Goal: Communication & Community: Answer question/provide support

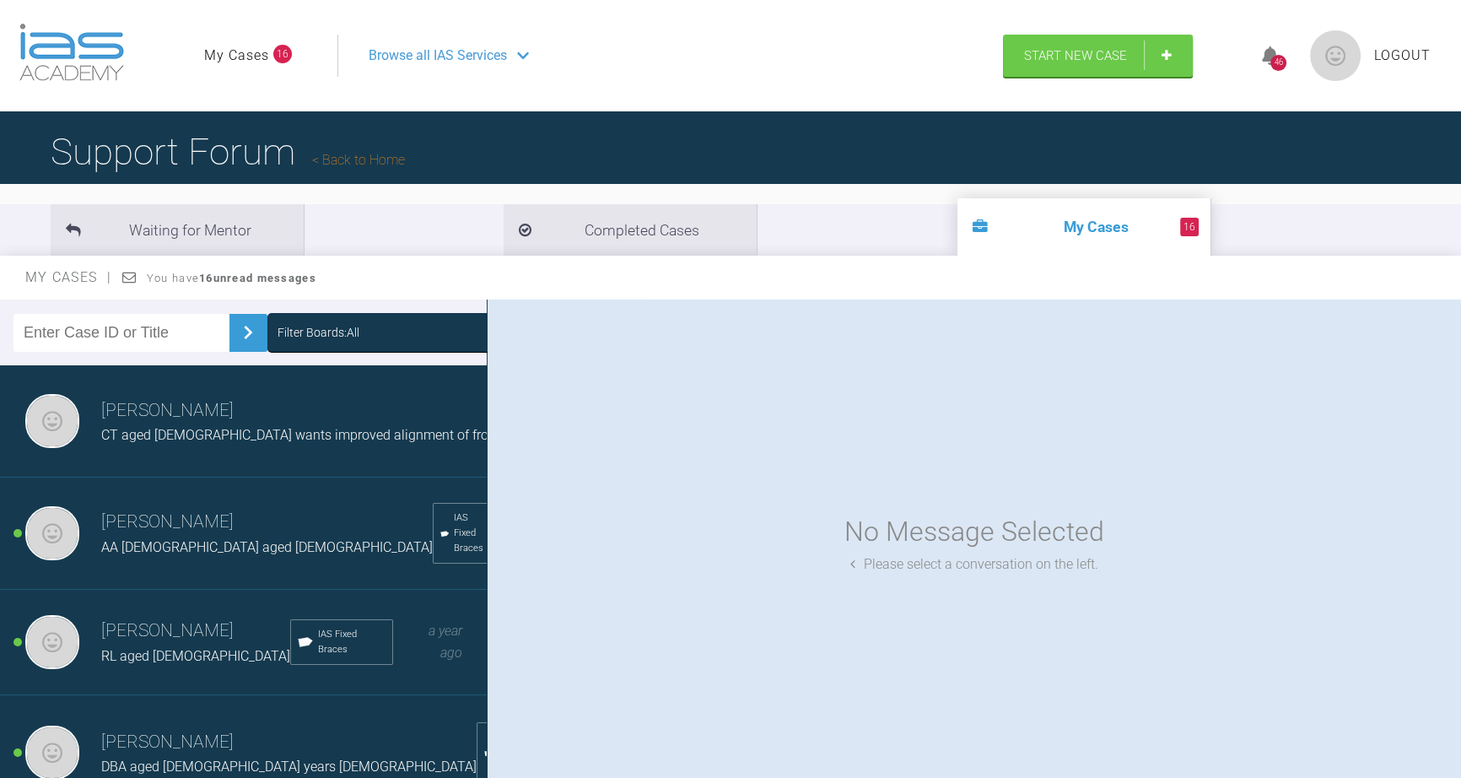
click at [130, 417] on h3 "[PERSON_NAME]" at bounding box center [317, 410] width 432 height 29
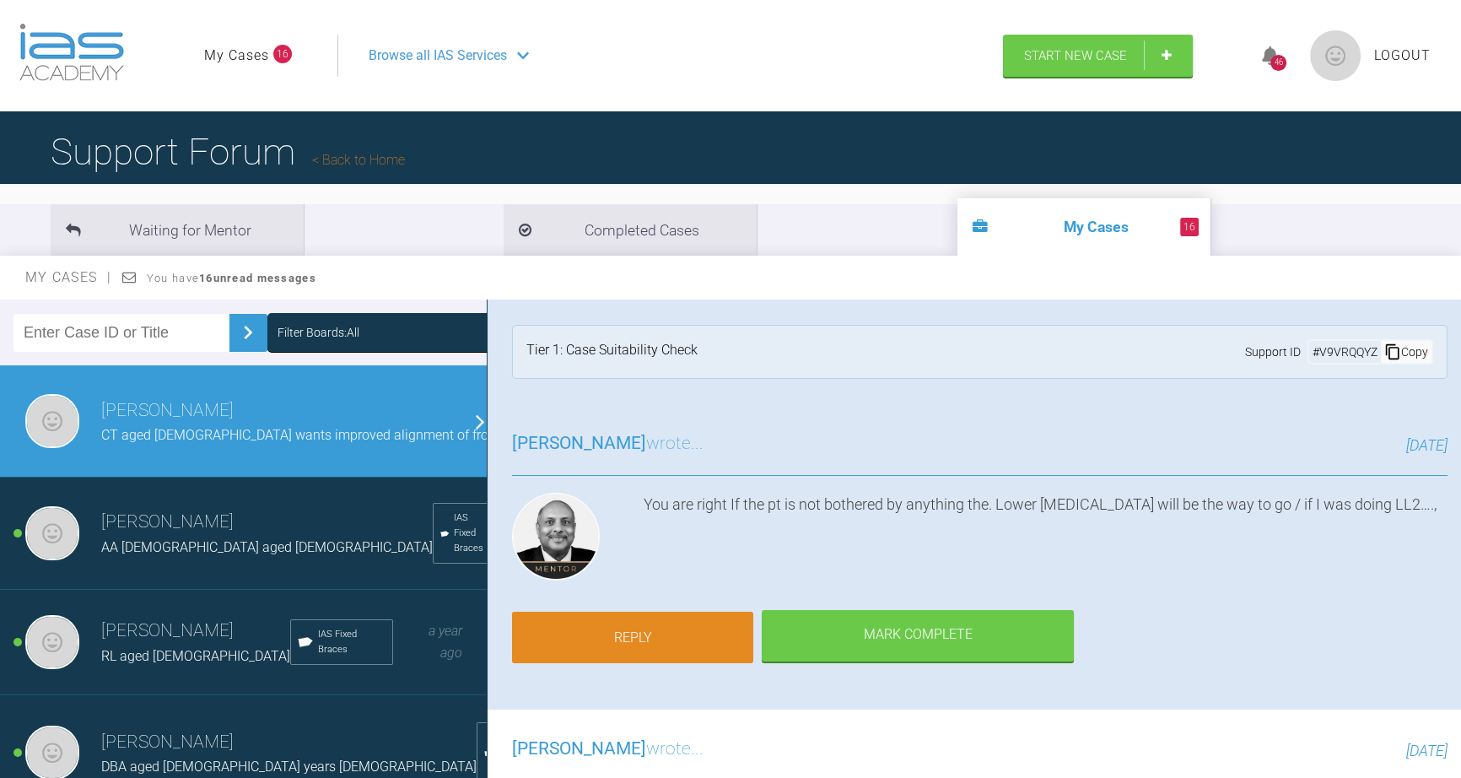
click at [637, 624] on link "Reply" at bounding box center [632, 637] width 241 height 52
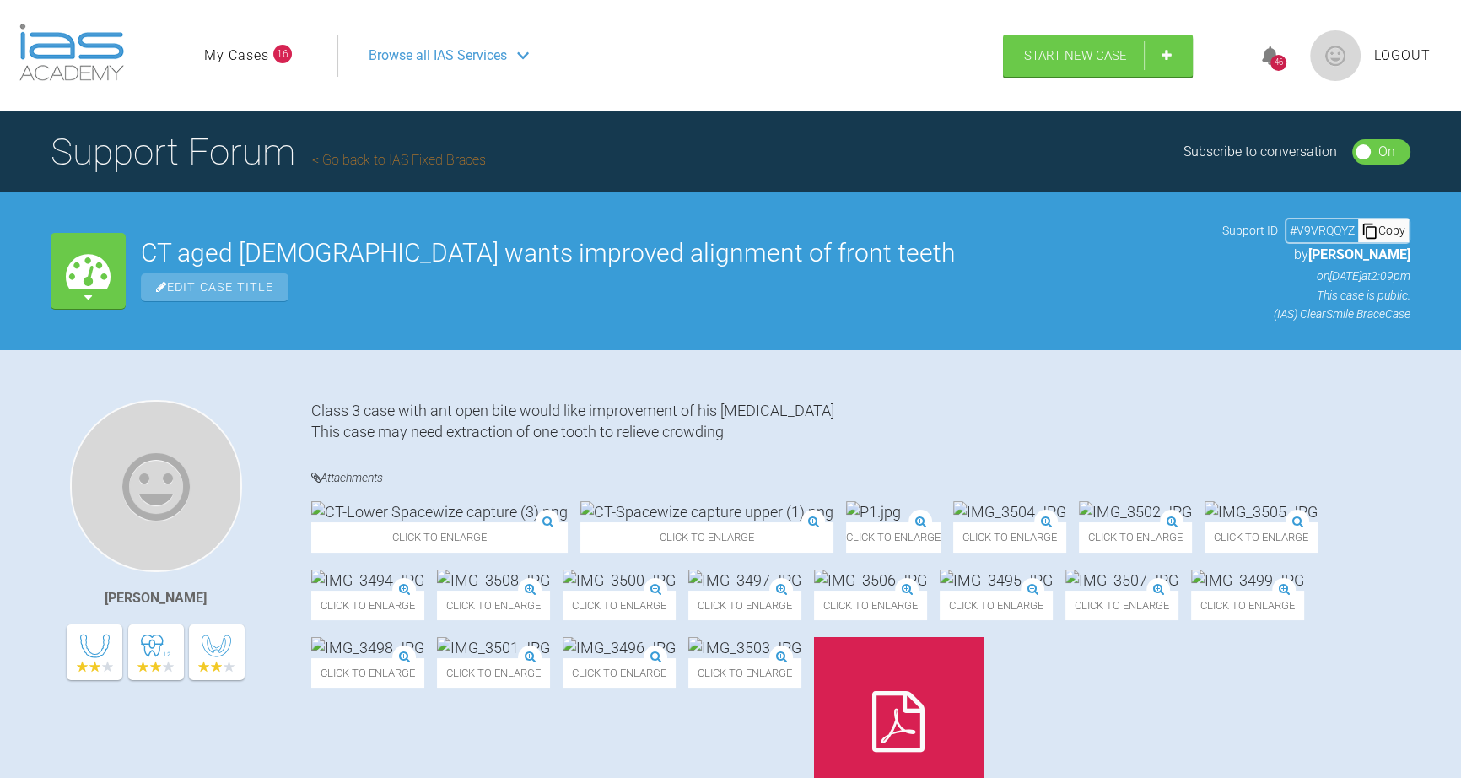
scroll to position [2380, 0]
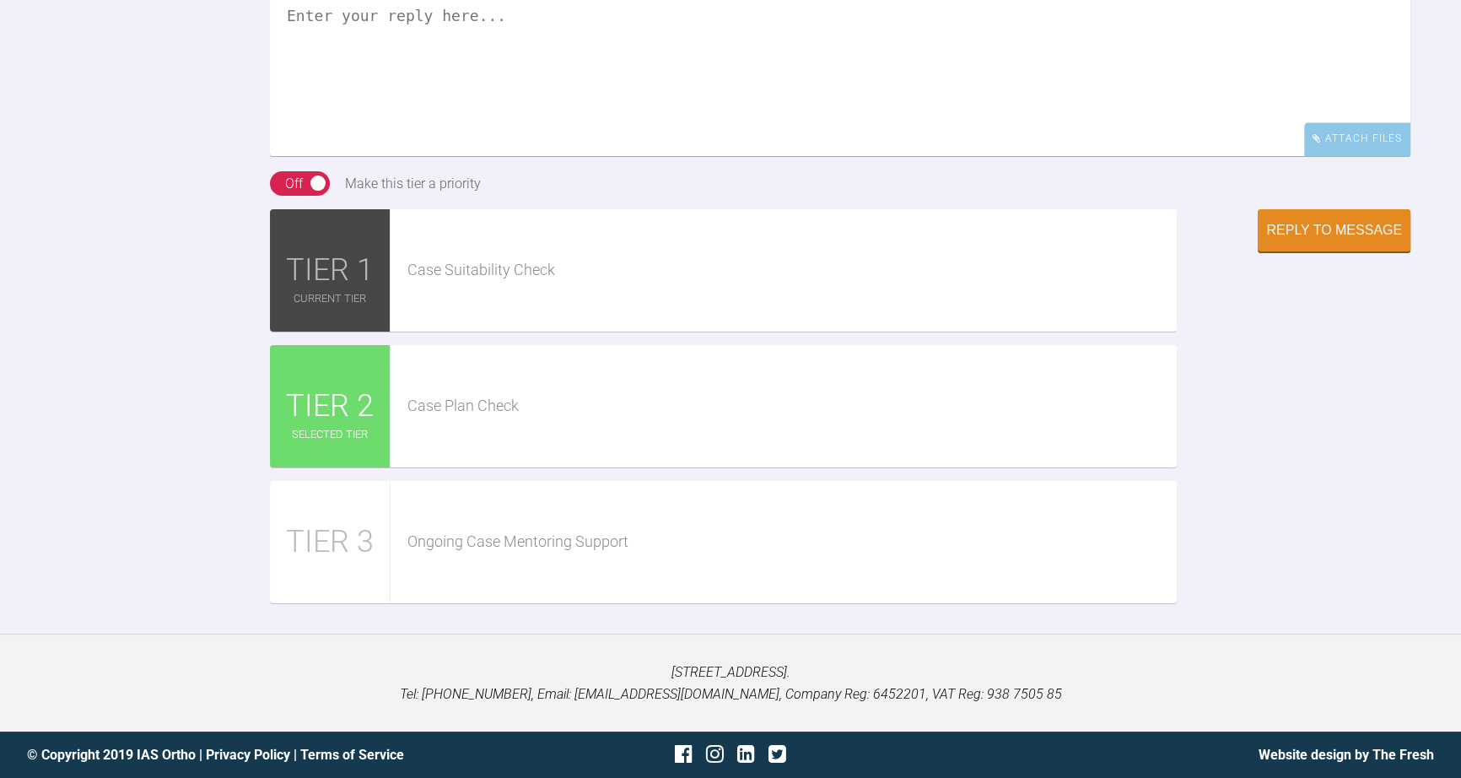
click at [303, 118] on textarea at bounding box center [840, 71] width 1140 height 169
type textarea "Patient is happy for extraction of LL2 to create space. Will send off for AW"
click at [1316, 240] on div "Reply to Message" at bounding box center [1334, 231] width 136 height 15
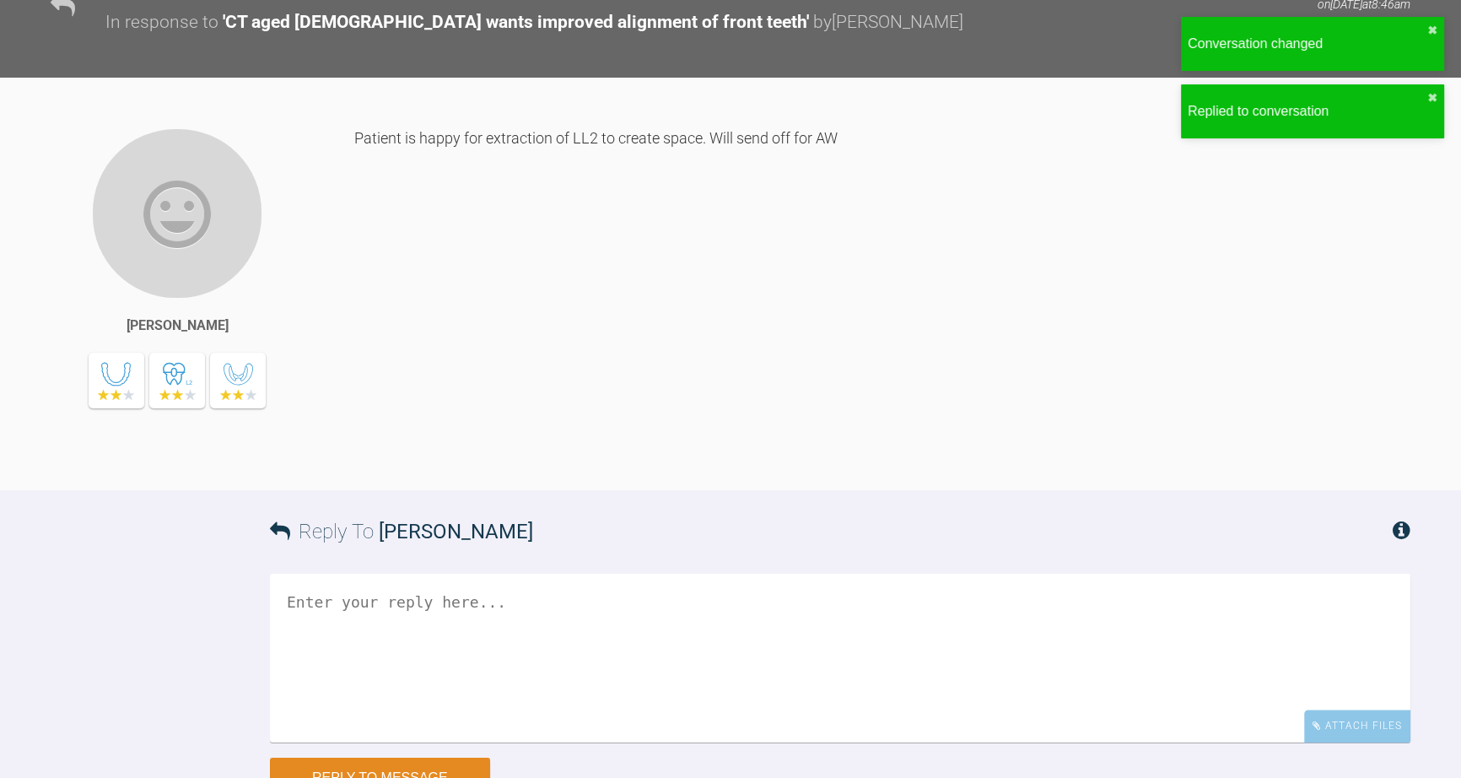
scroll to position [2594, 0]
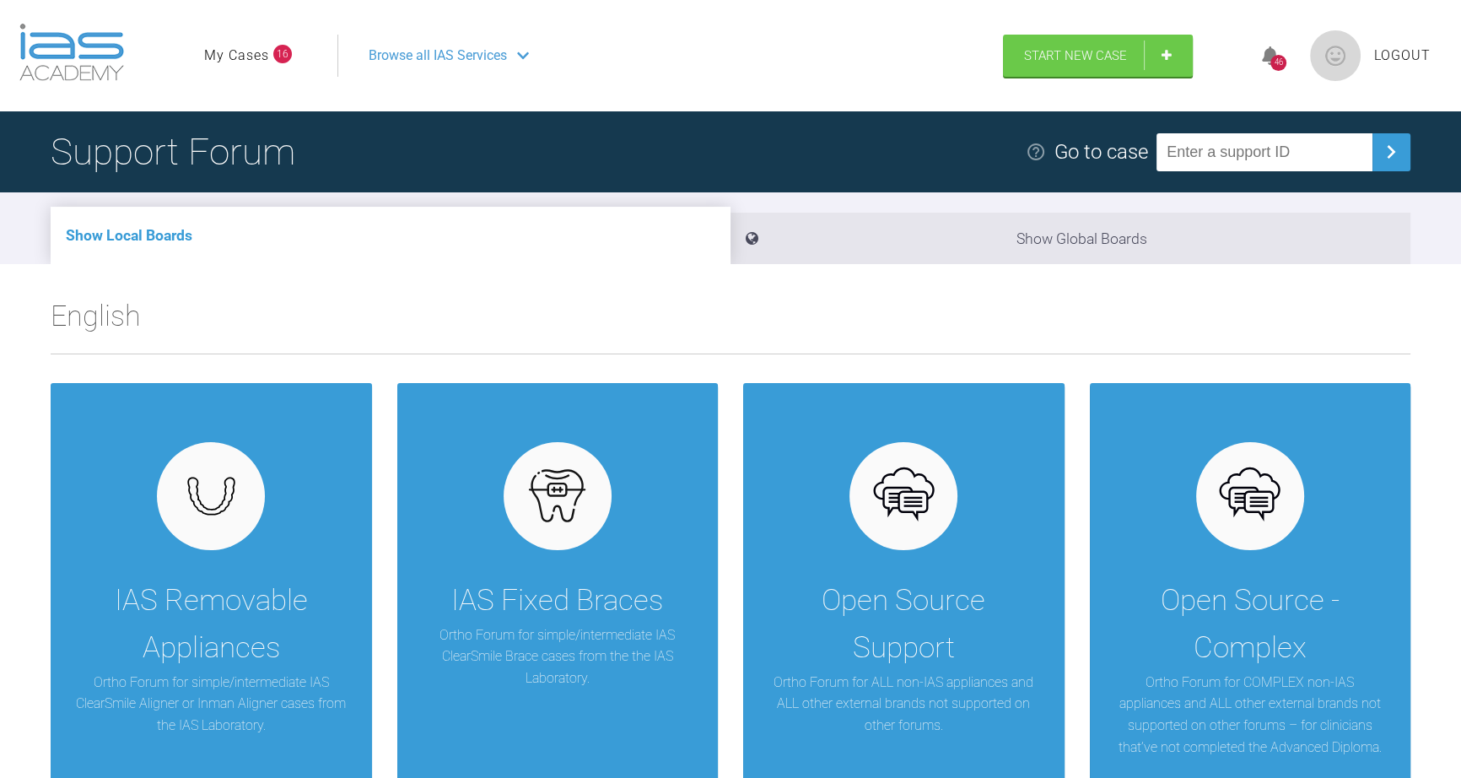
click at [260, 61] on link "My Cases" at bounding box center [236, 56] width 65 height 22
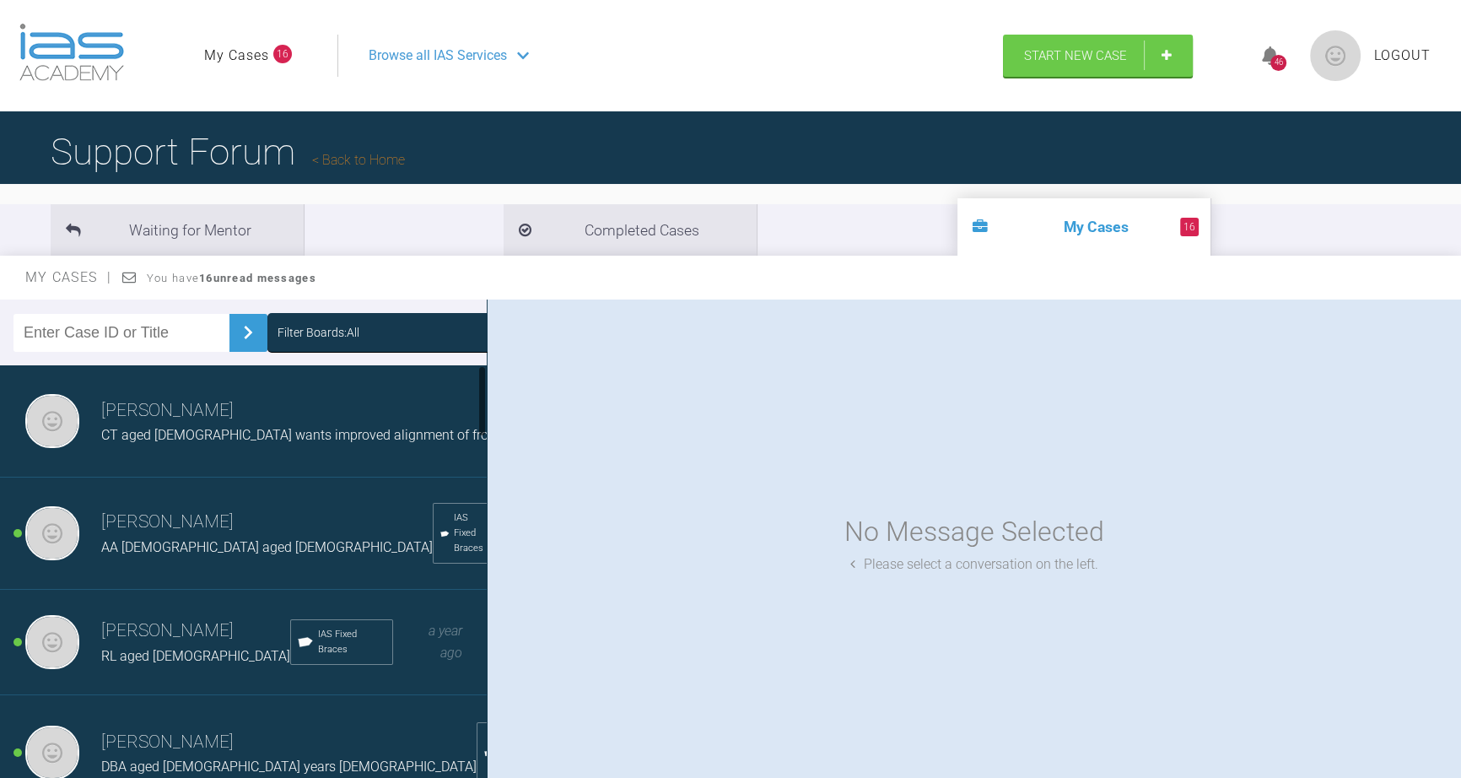
click at [242, 429] on span "CT aged 57 wants improved alignment of front teeth" at bounding box center [317, 435] width 432 height 16
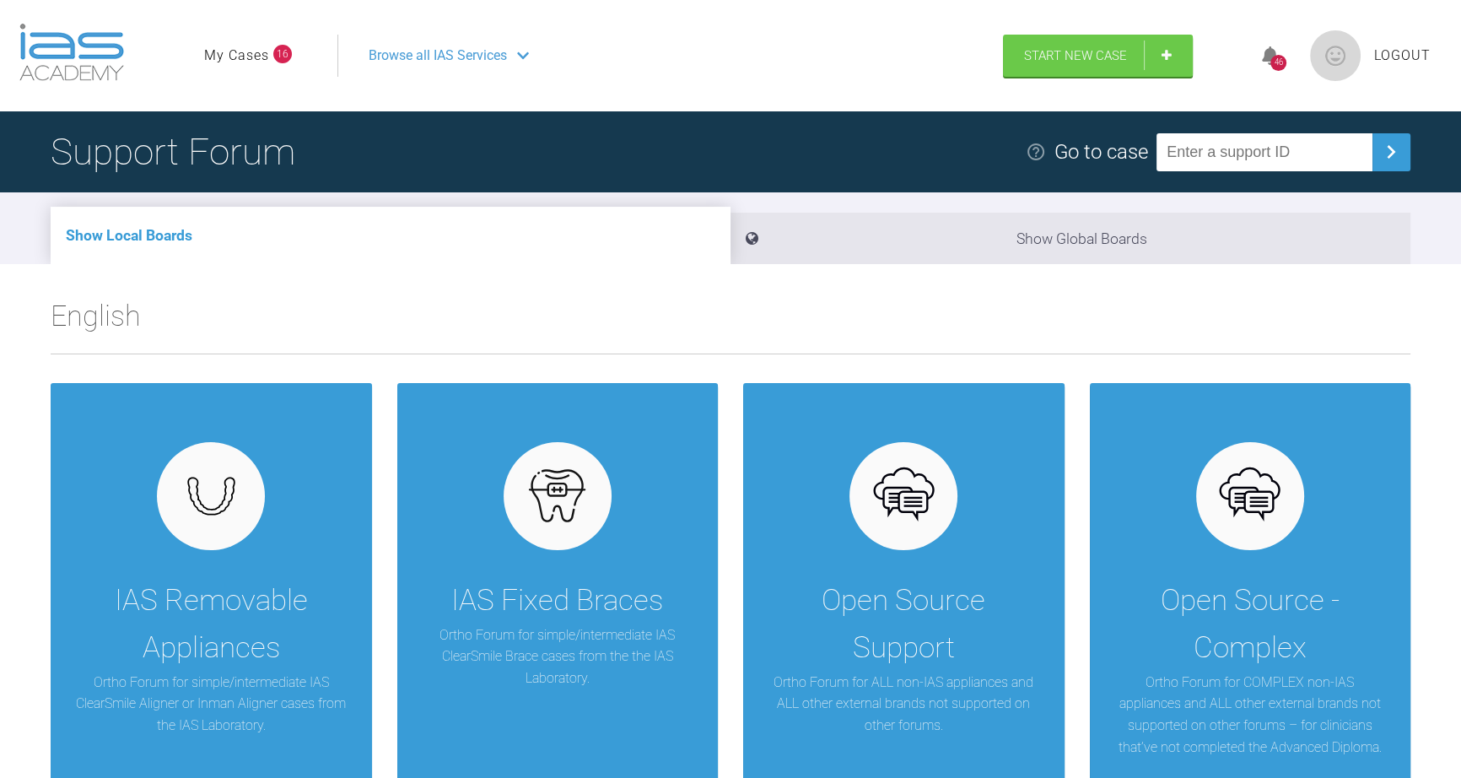
click at [447, 61] on span "Browse all IAS Services" at bounding box center [438, 56] width 138 height 22
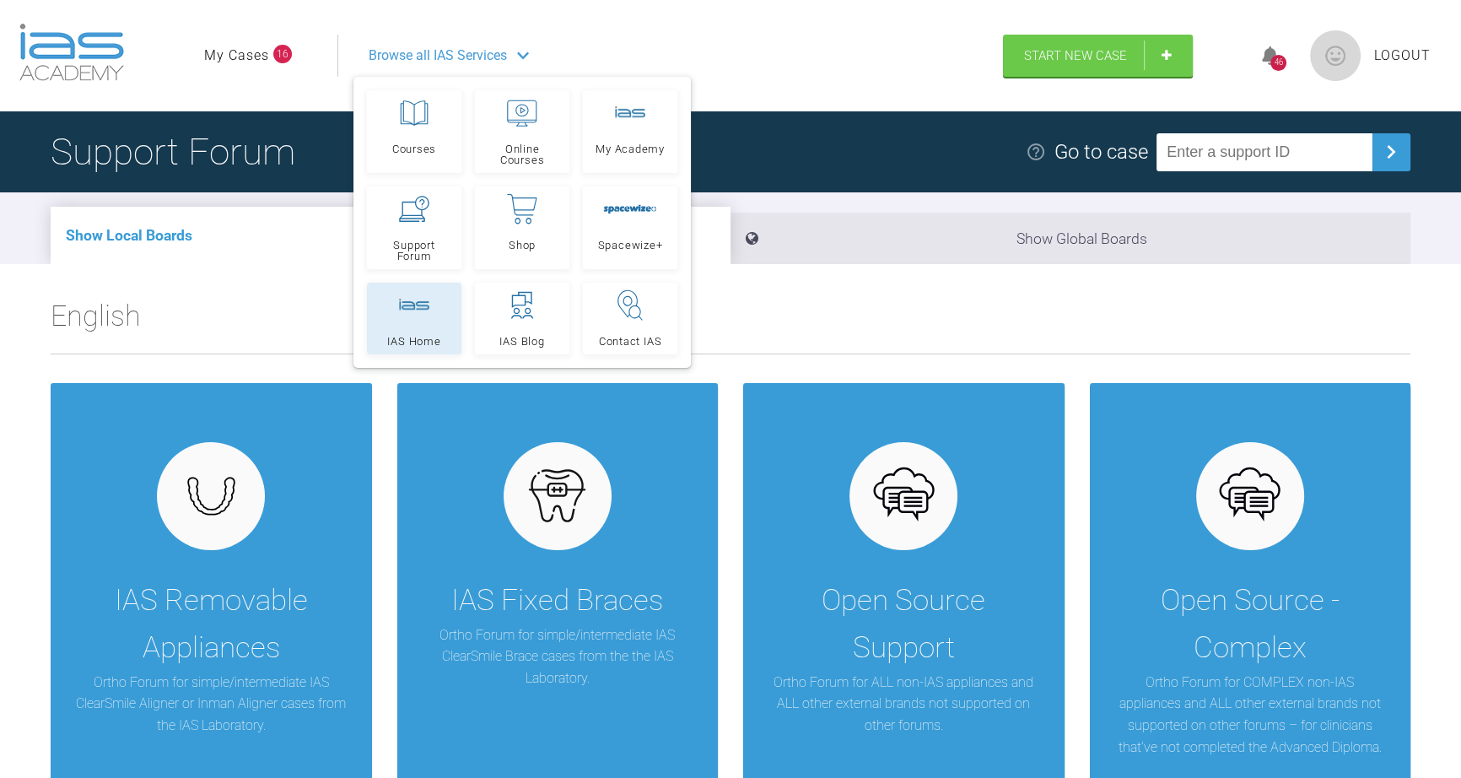
click at [409, 311] on icon at bounding box center [414, 305] width 30 height 13
